Goal: Find specific page/section: Find specific page/section

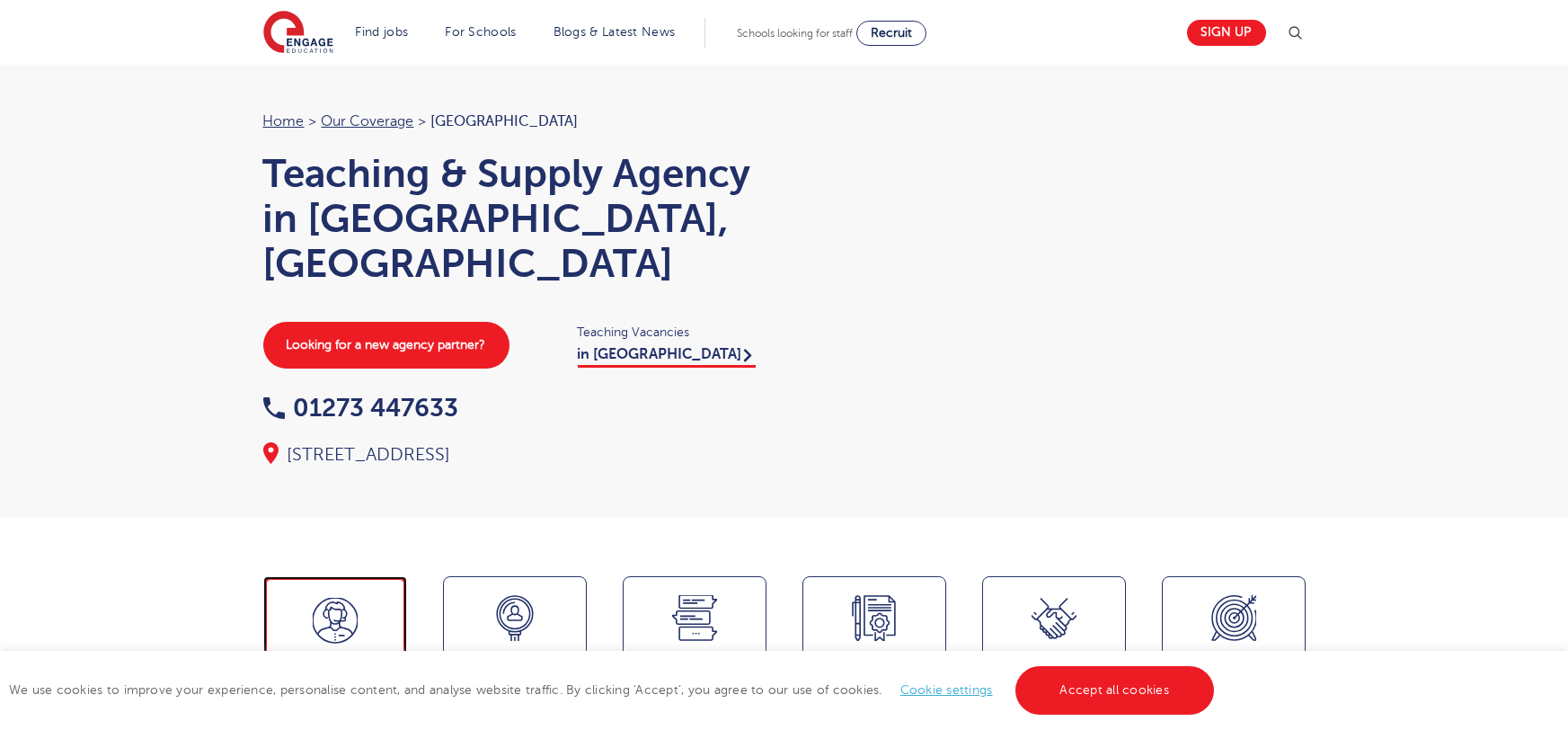
click at [324, 655] on span "Meet the team" at bounding box center [335, 676] width 119 height 43
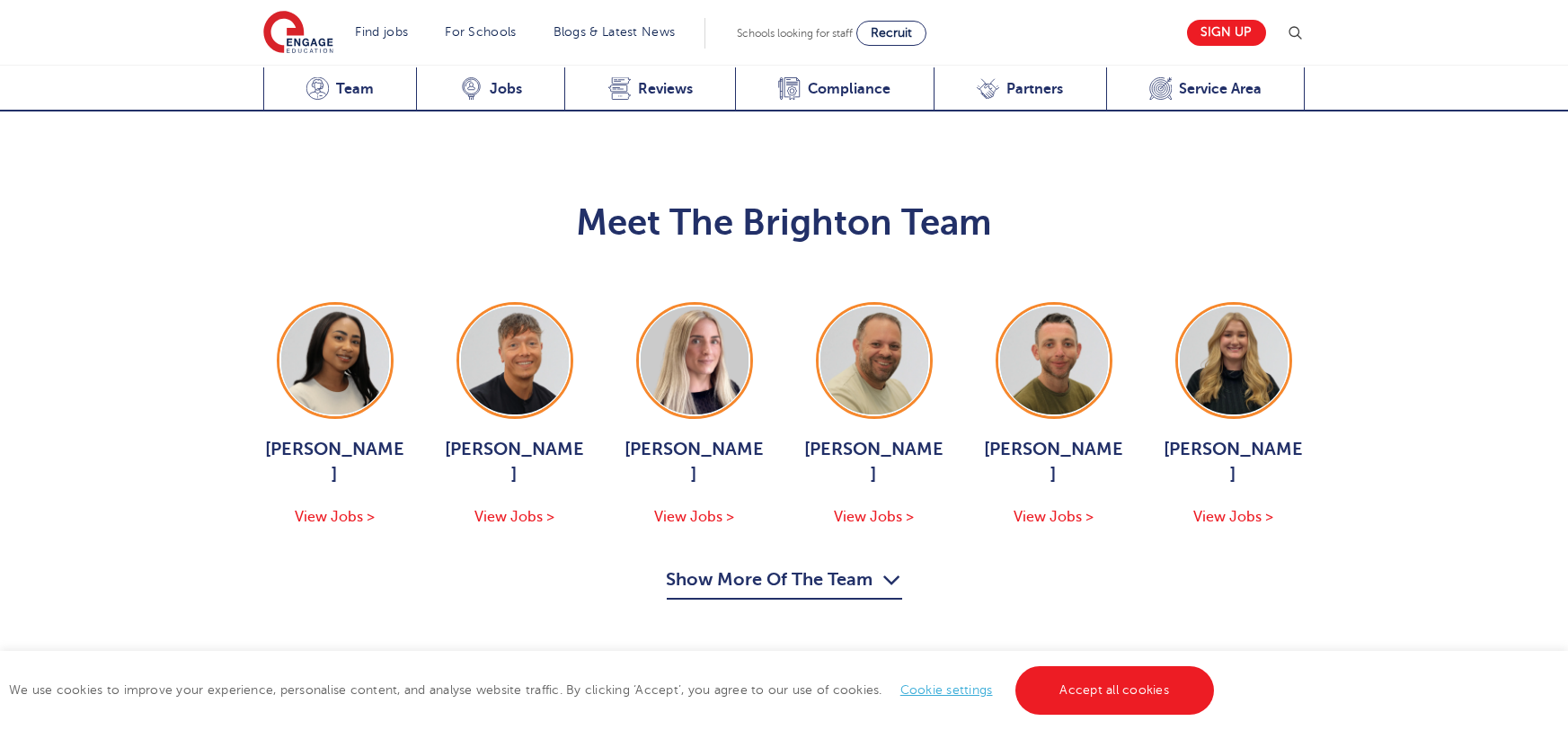
scroll to position [1817, 0]
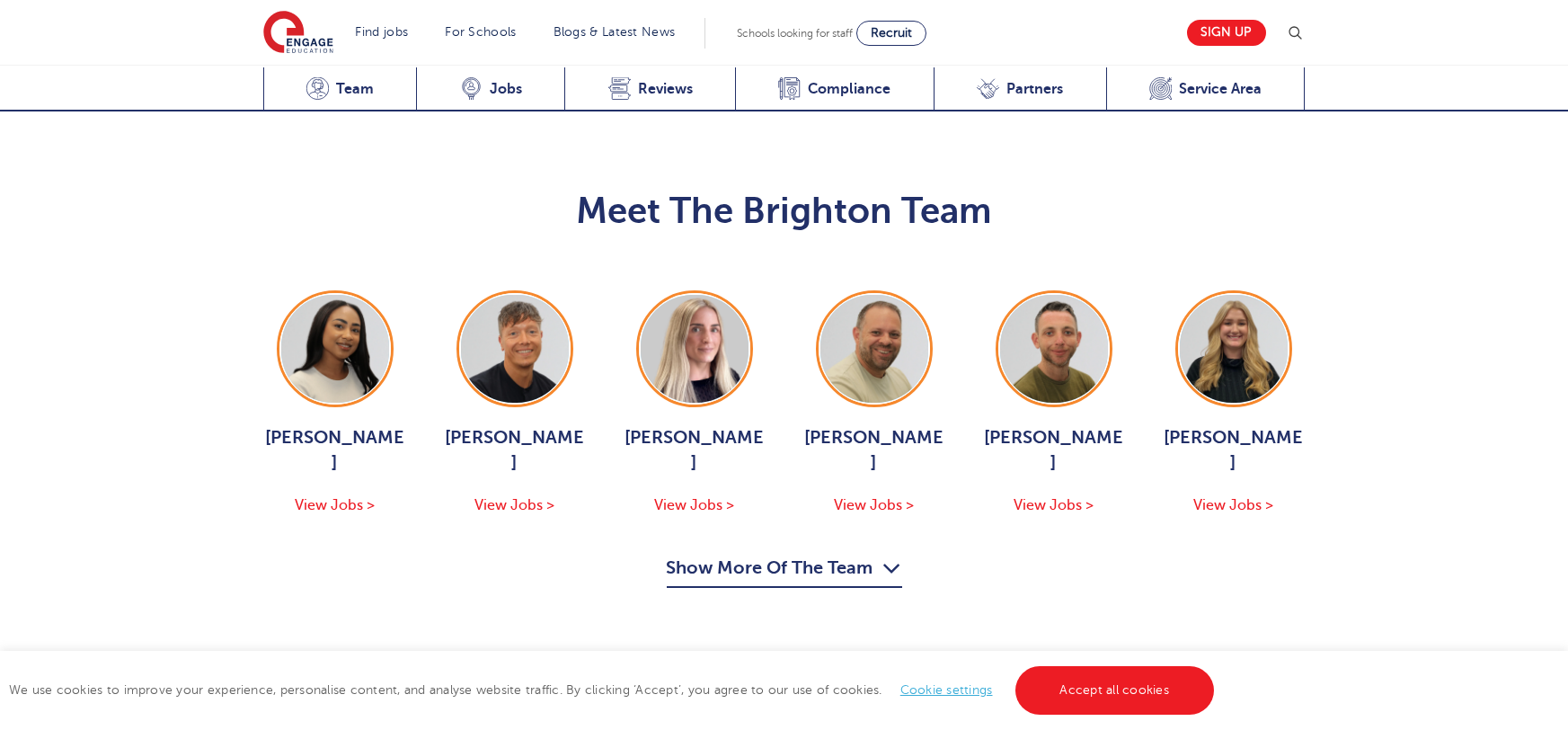
click at [880, 554] on button "Show More Of The Team" at bounding box center [785, 571] width 236 height 34
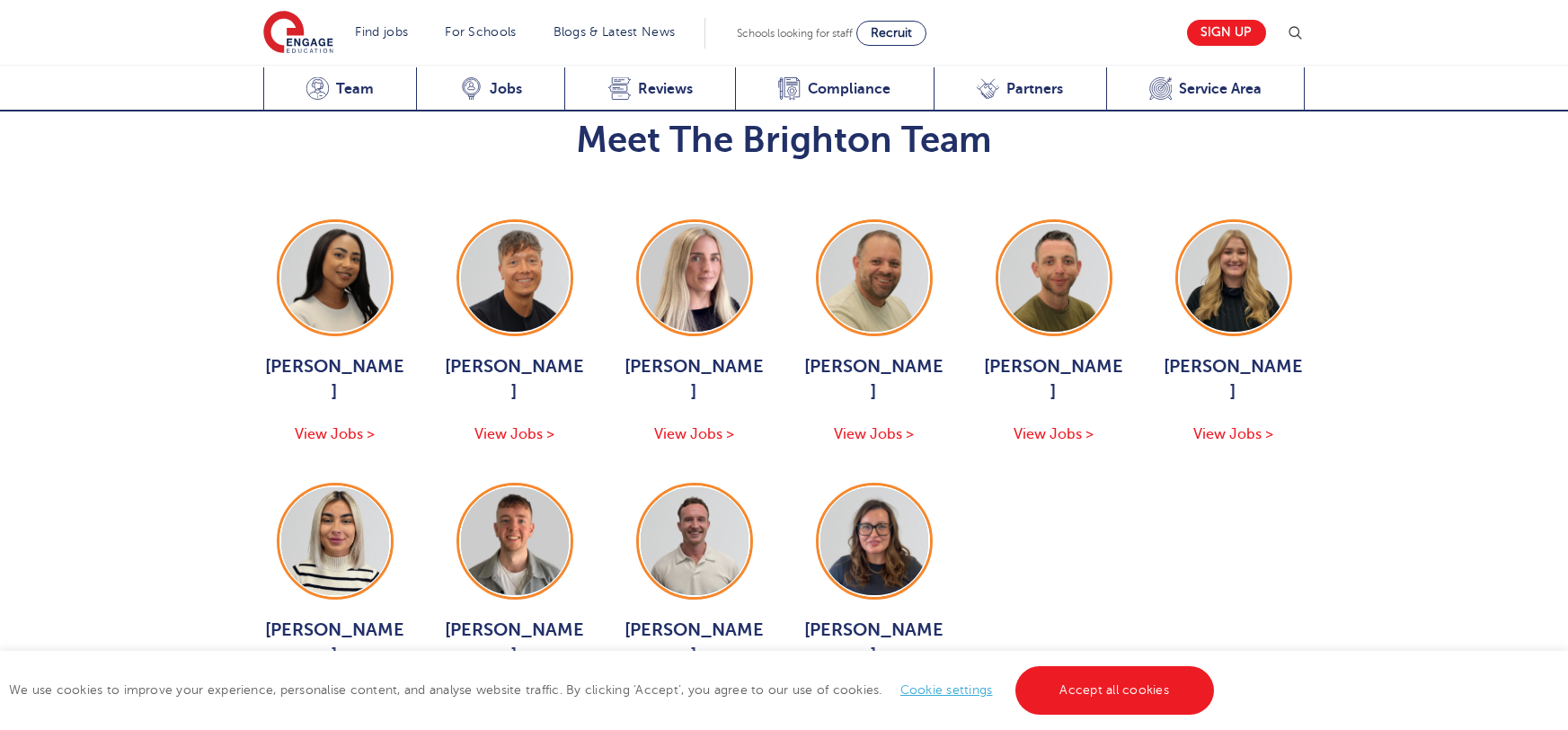
scroll to position [1887, 0]
click at [513, 690] on span "View Jobs >" at bounding box center [514, 699] width 80 height 17
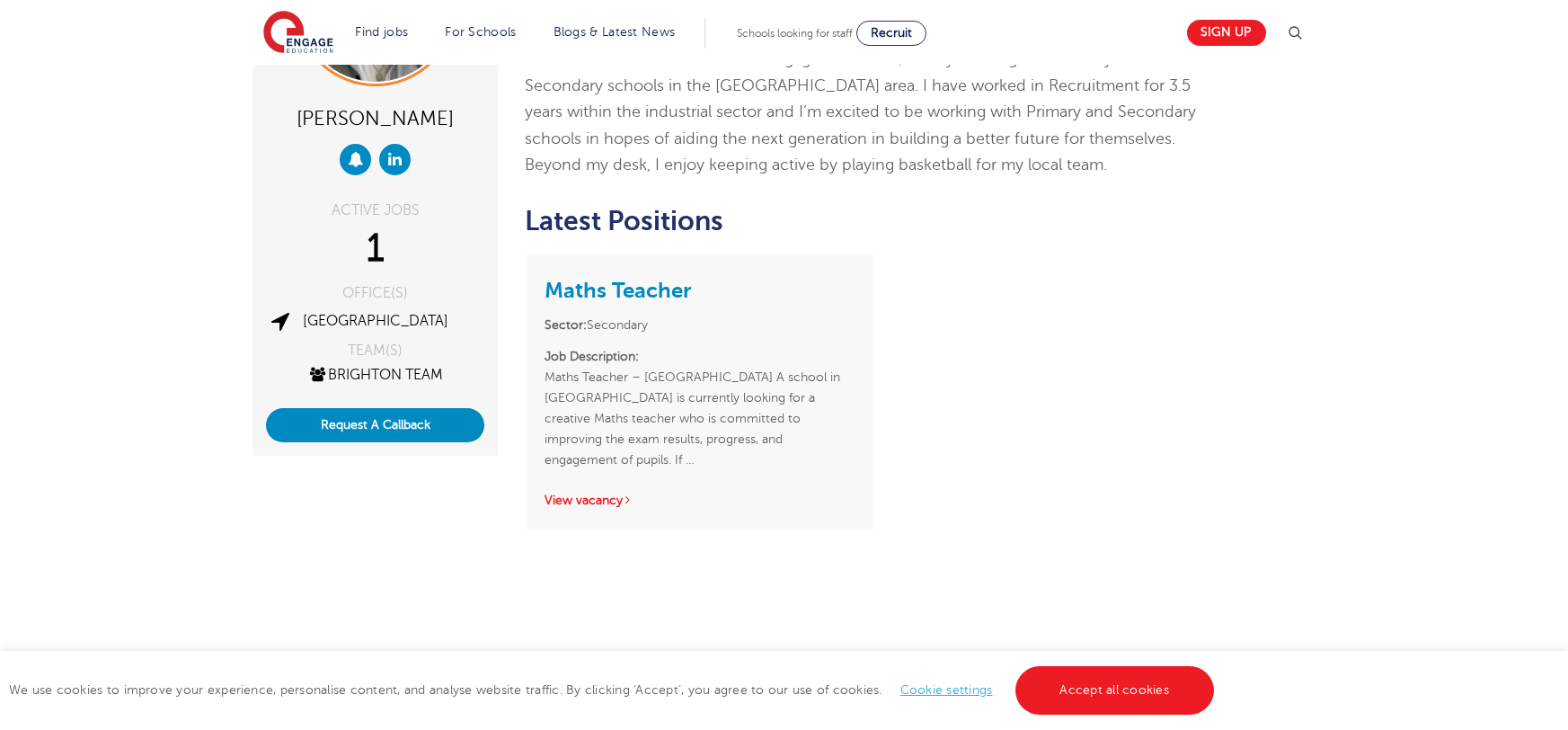
scroll to position [216, 0]
